Goal: Transaction & Acquisition: Purchase product/service

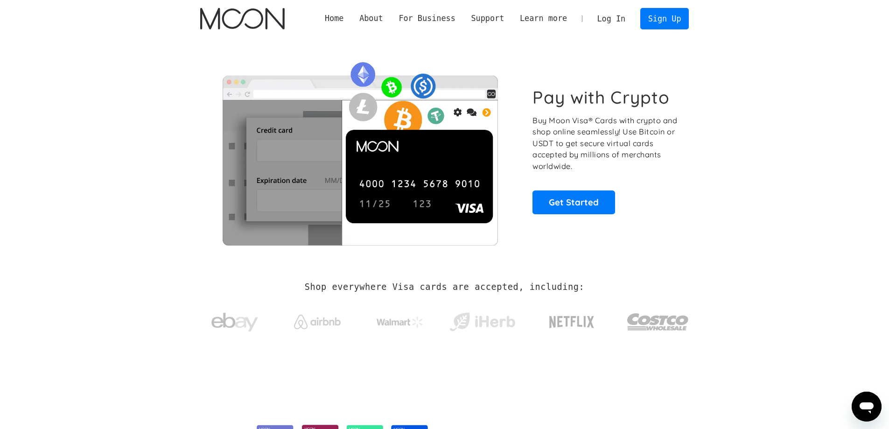
click at [605, 14] on link "Log In" at bounding box center [611, 18] width 44 height 21
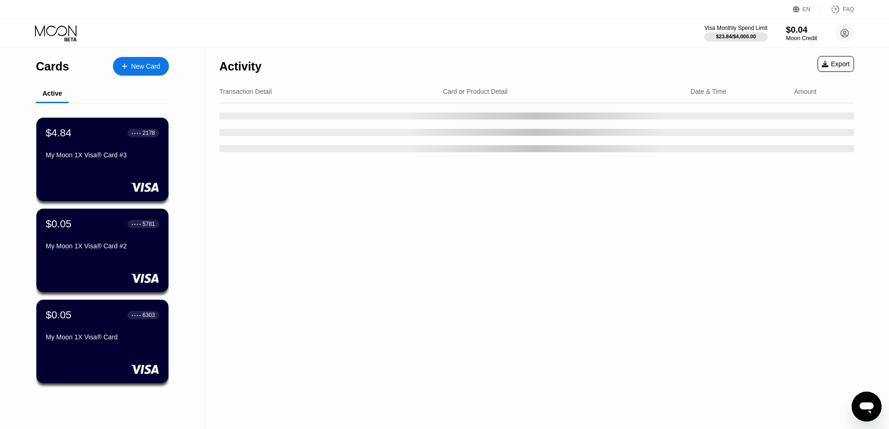
click at [800, 32] on div "$0.04" at bounding box center [801, 30] width 31 height 10
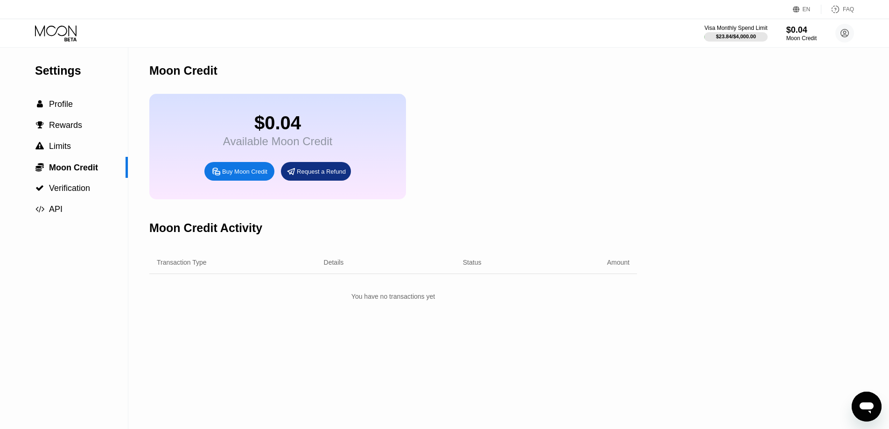
click at [64, 35] on icon at bounding box center [56, 30] width 42 height 11
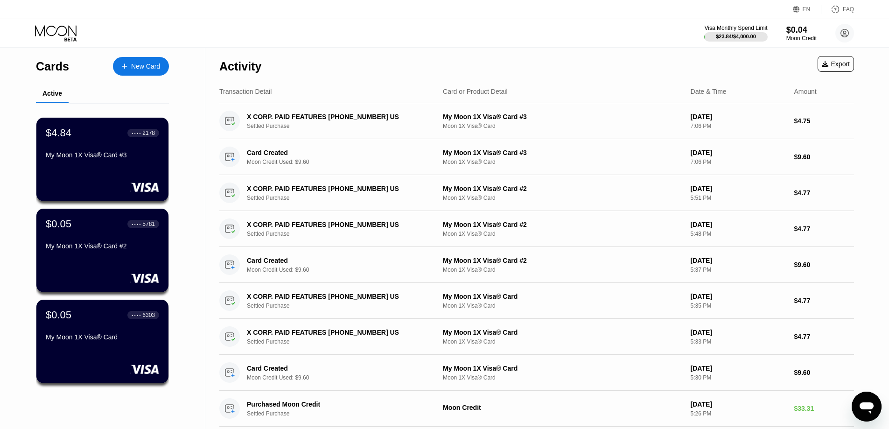
click at [398, 29] on div "Visa Monthly Spend Limit $23.84 / $4,000.00 $0.04 Moon Credit chiquita72@powers…" at bounding box center [444, 33] width 889 height 28
click at [334, 31] on div "Visa Monthly Spend Limit $23.84 / $4,000.00 $0.04 Moon Credit chiquita72@powers…" at bounding box center [444, 33] width 889 height 28
click at [339, 48] on div "Activity Export" at bounding box center [536, 64] width 634 height 33
click at [804, 37] on div "Moon Credit" at bounding box center [801, 38] width 31 height 7
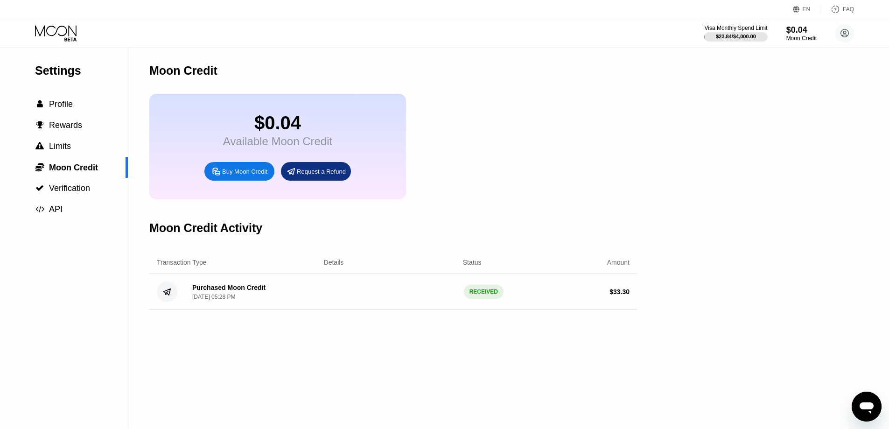
click at [214, 176] on icon at bounding box center [216, 172] width 10 height 10
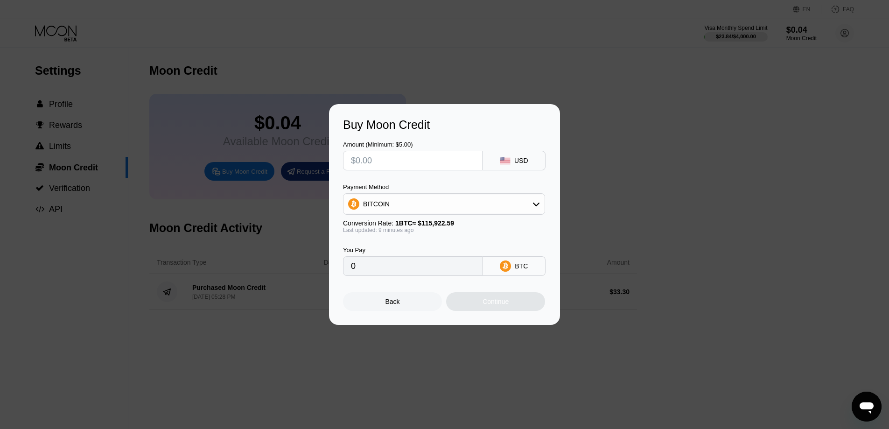
click at [399, 158] on input "text" at bounding box center [413, 160] width 124 height 19
type input "$5"
type input "0.00004314"
type input "$55"
type input "0.00047446"
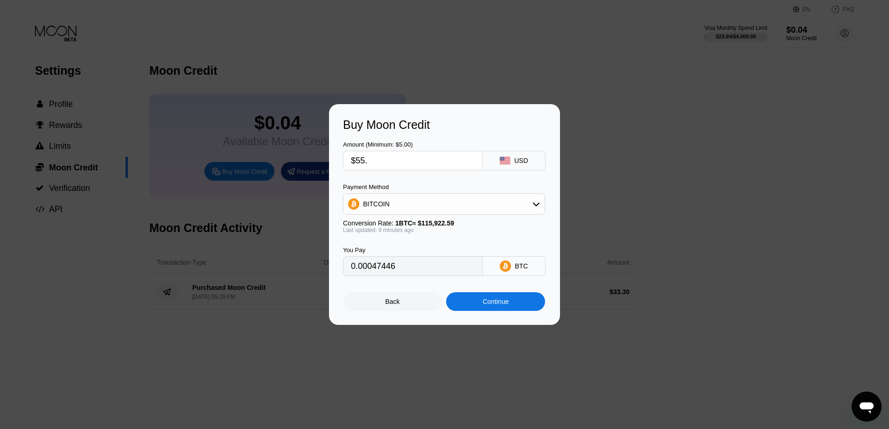
type input "$55.7"
type input "0.00048071"
type input "$55.7"
click at [394, 204] on div "BITCOIN" at bounding box center [443, 204] width 201 height 19
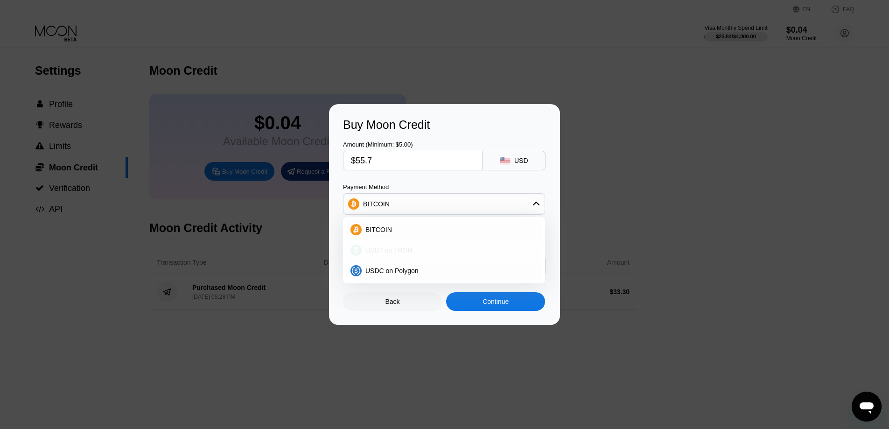
click at [372, 250] on span "USDT on TRON" at bounding box center [388, 249] width 47 height 7
type input "56.26"
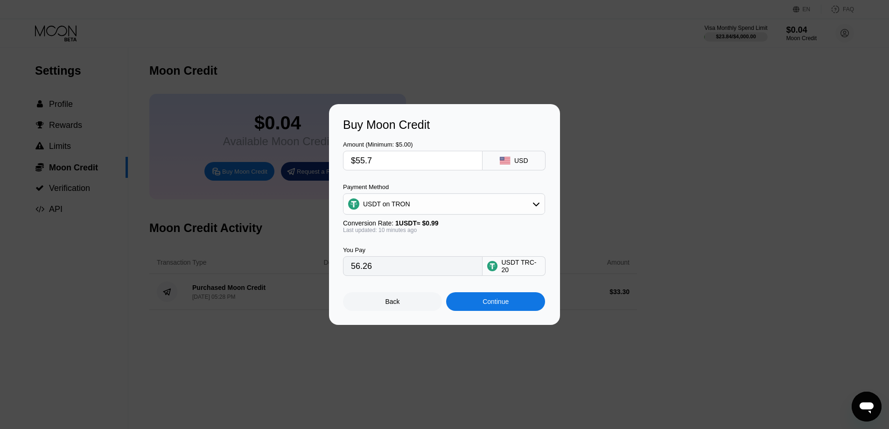
click at [422, 129] on div "Buy Moon Credit" at bounding box center [444, 125] width 203 height 14
click at [470, 307] on div "Continue" at bounding box center [495, 301] width 99 height 19
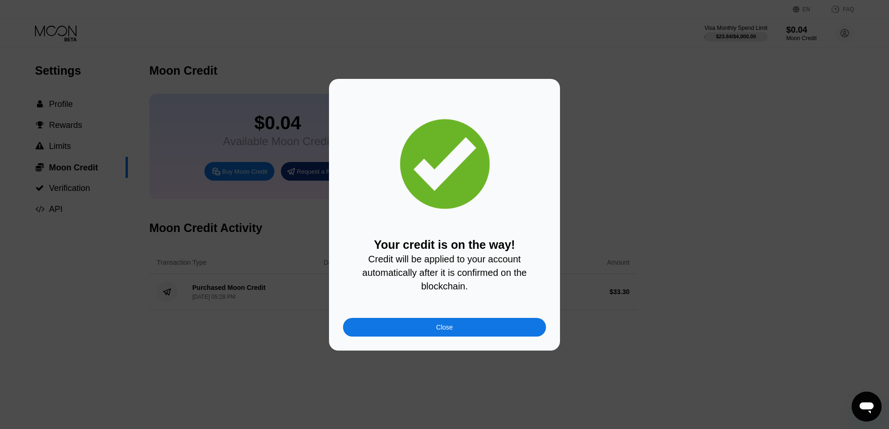
click at [433, 329] on div "Close" at bounding box center [444, 327] width 203 height 19
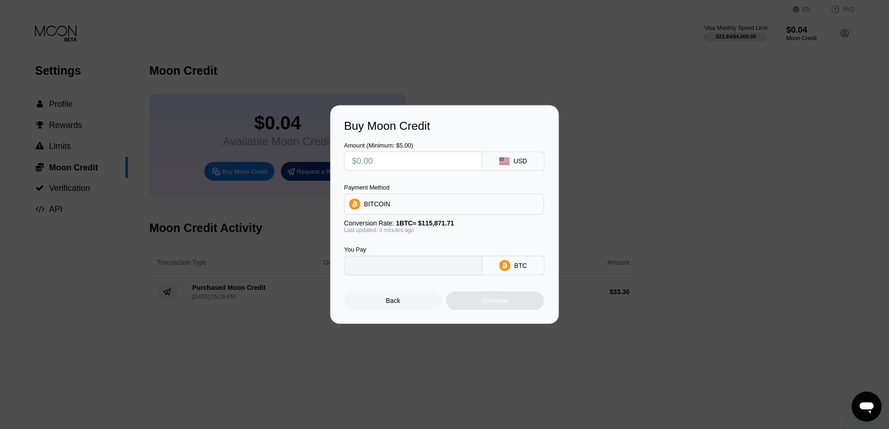
type input "0"
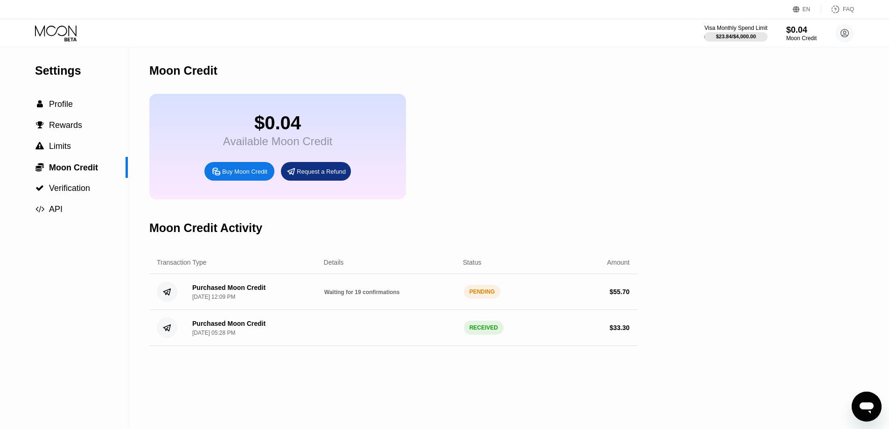
click at [62, 109] on span "Profile" at bounding box center [61, 103] width 24 height 9
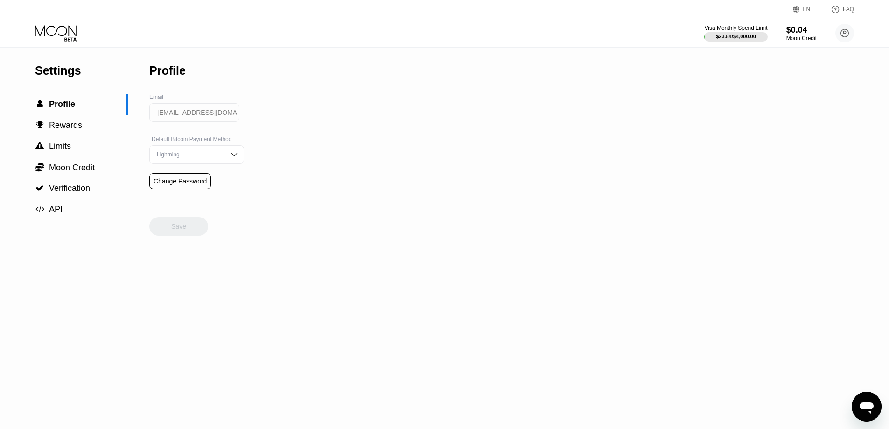
click at [51, 41] on icon at bounding box center [56, 33] width 43 height 16
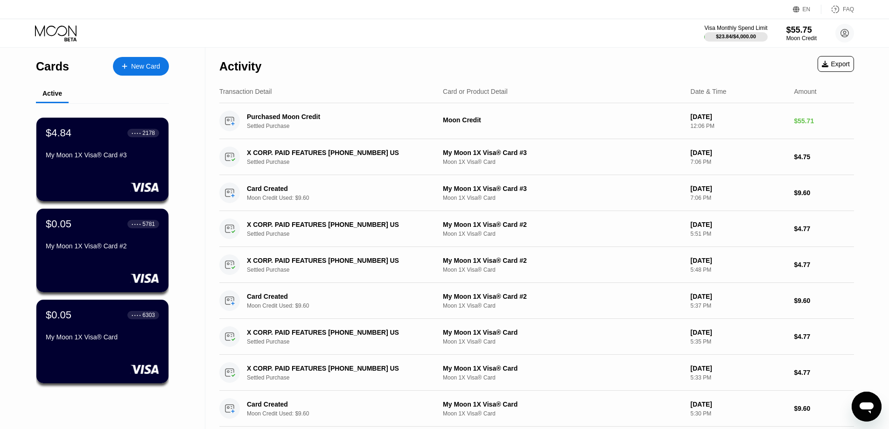
click at [438, 50] on div "Activity Export" at bounding box center [536, 64] width 634 height 33
